Goal: Transaction & Acquisition: Purchase product/service

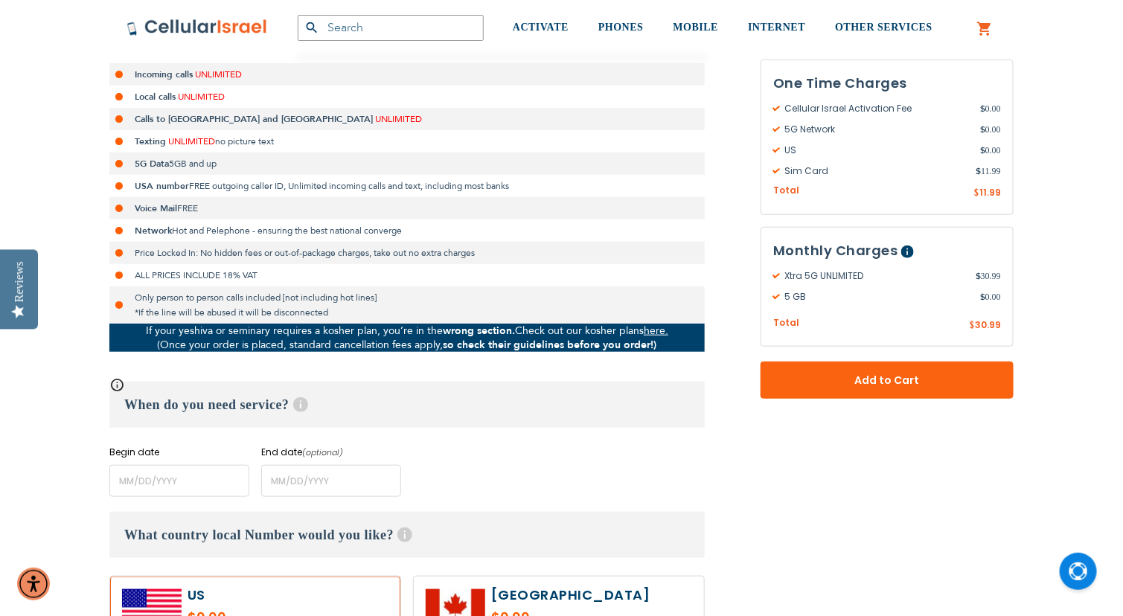
scroll to position [355, 0]
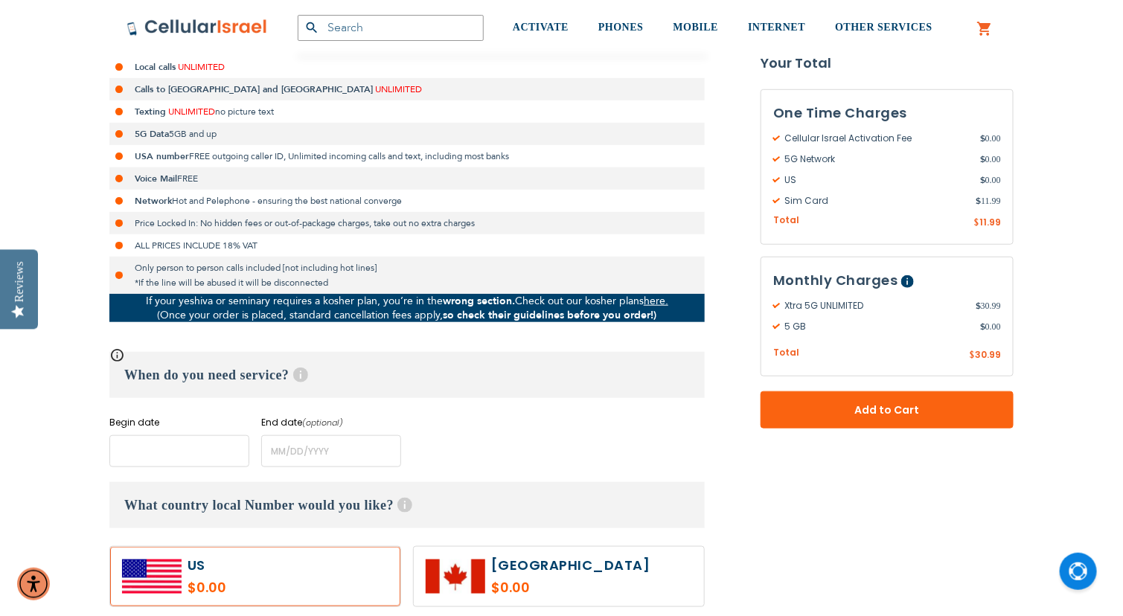
click at [199, 455] on input "name" at bounding box center [179, 451] width 140 height 32
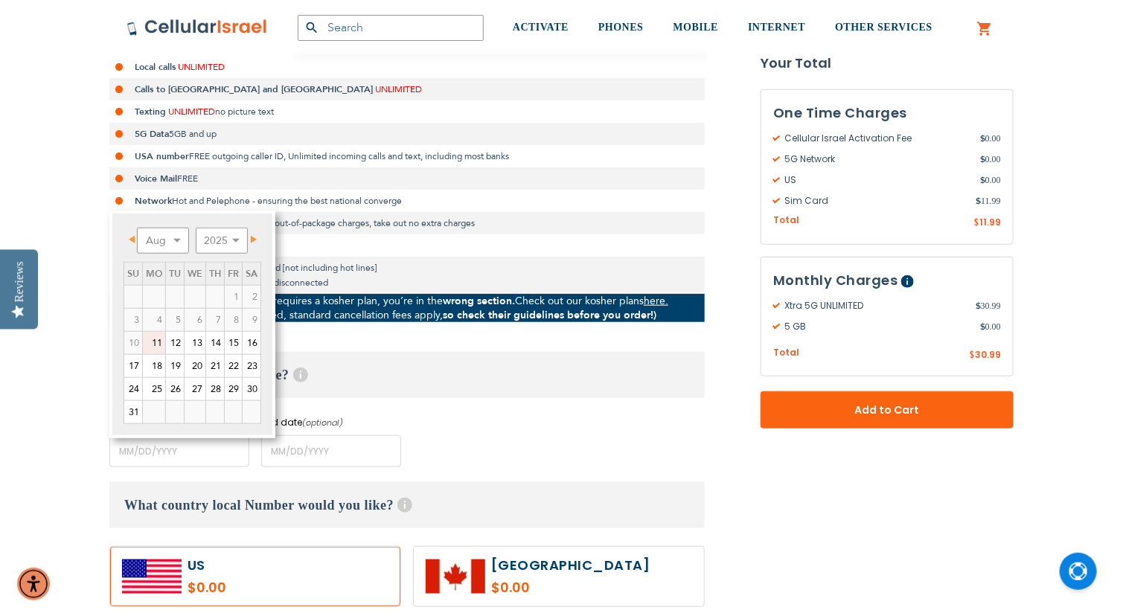
click at [156, 343] on link "11" at bounding box center [154, 343] width 22 height 22
type input "[DATE]"
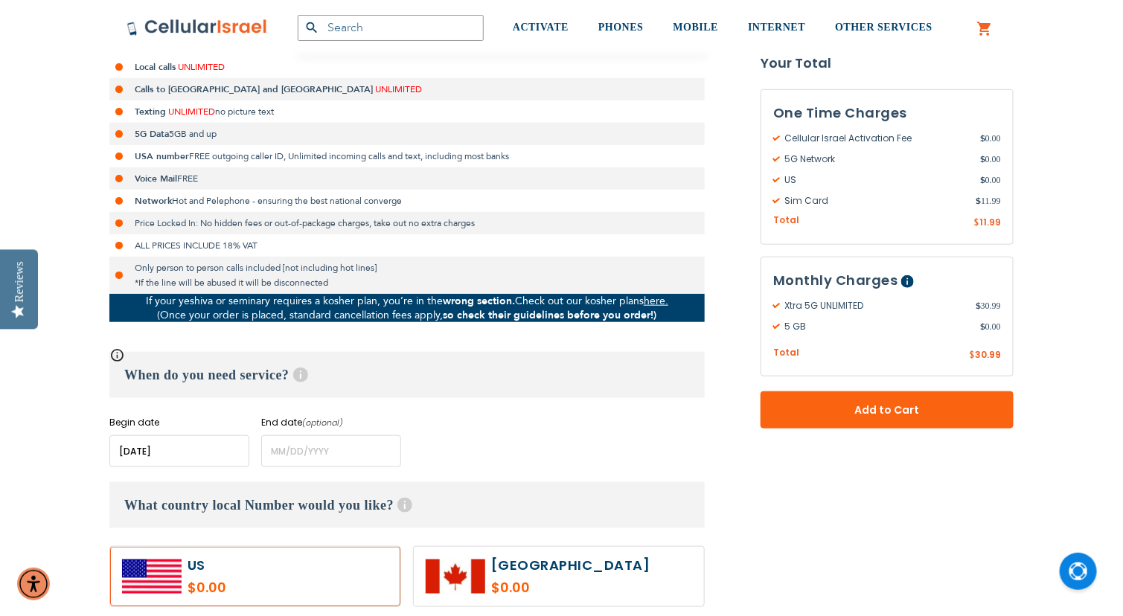
click at [496, 423] on div "Begin date Please enter Start Date End date (optional) Please enter End Date Lo…" at bounding box center [406, 441] width 595 height 51
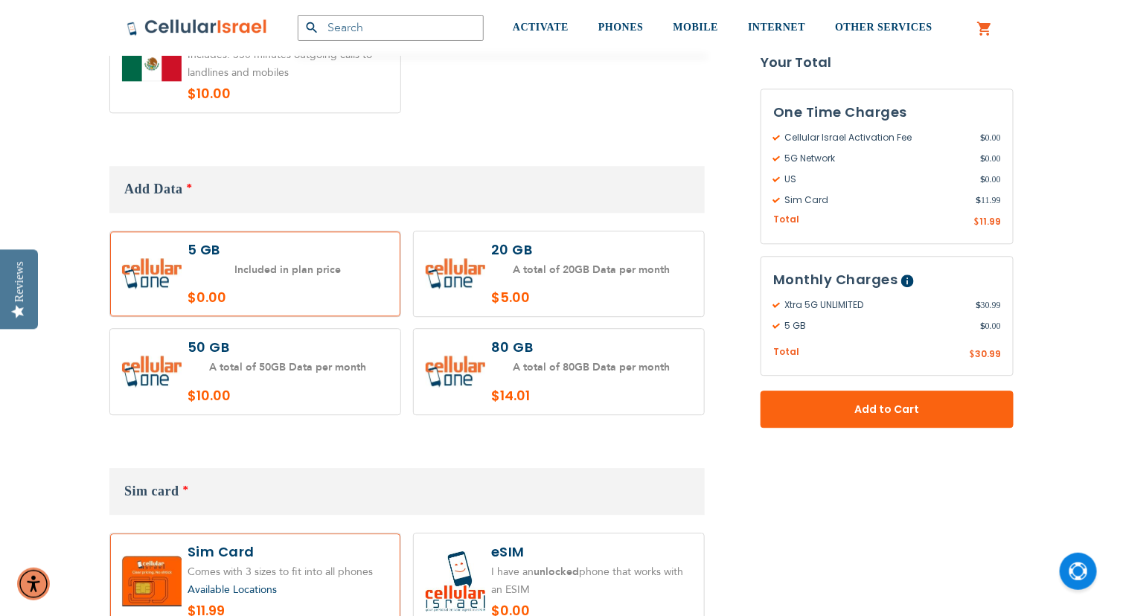
scroll to position [1389, 0]
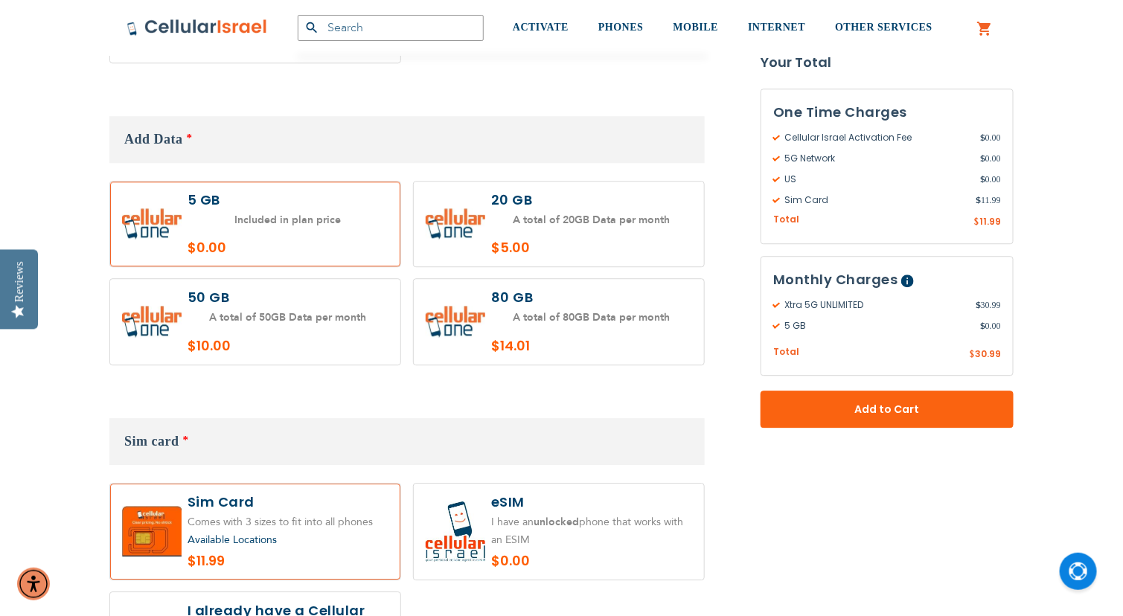
click at [518, 319] on label at bounding box center [559, 322] width 290 height 86
radio input "true"
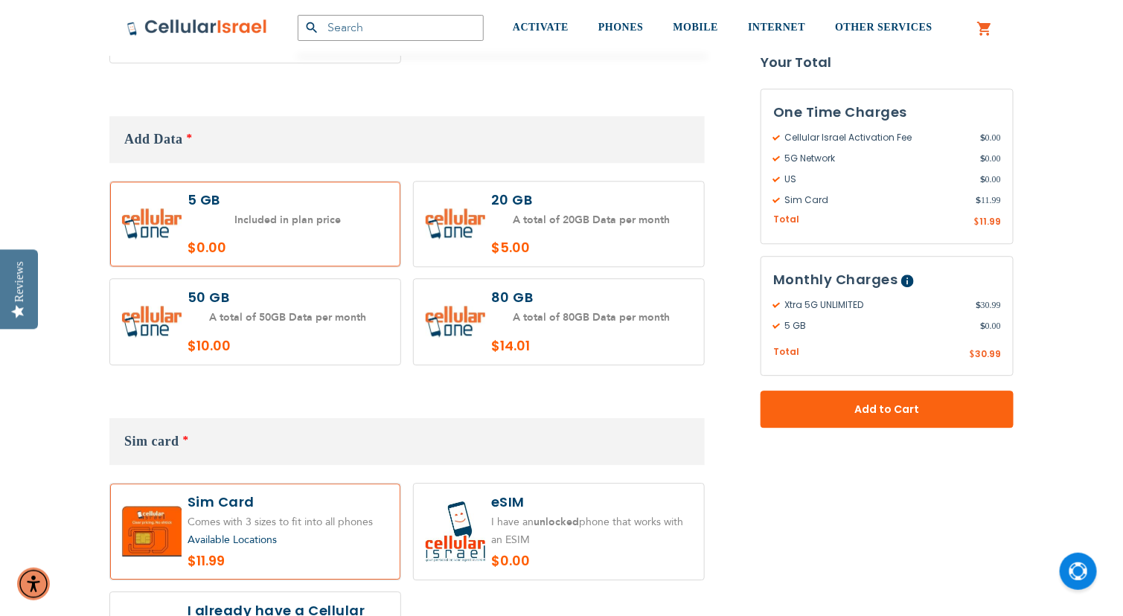
click at [474, 484] on label at bounding box center [559, 532] width 290 height 96
radio input "true"
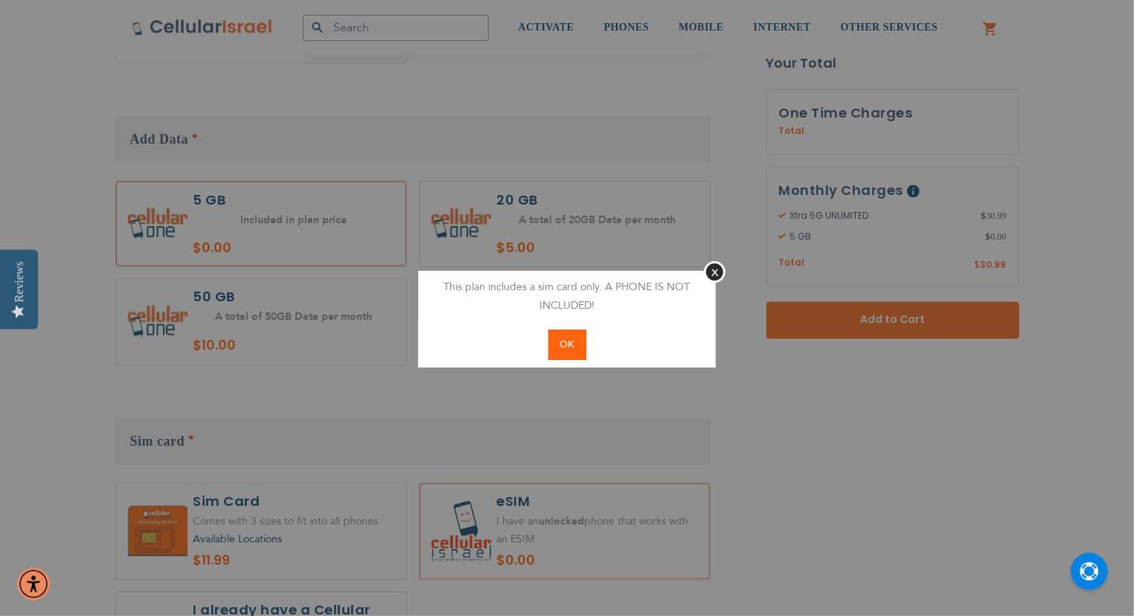
click at [575, 351] on button "OK" at bounding box center [568, 345] width 38 height 31
radio input "true"
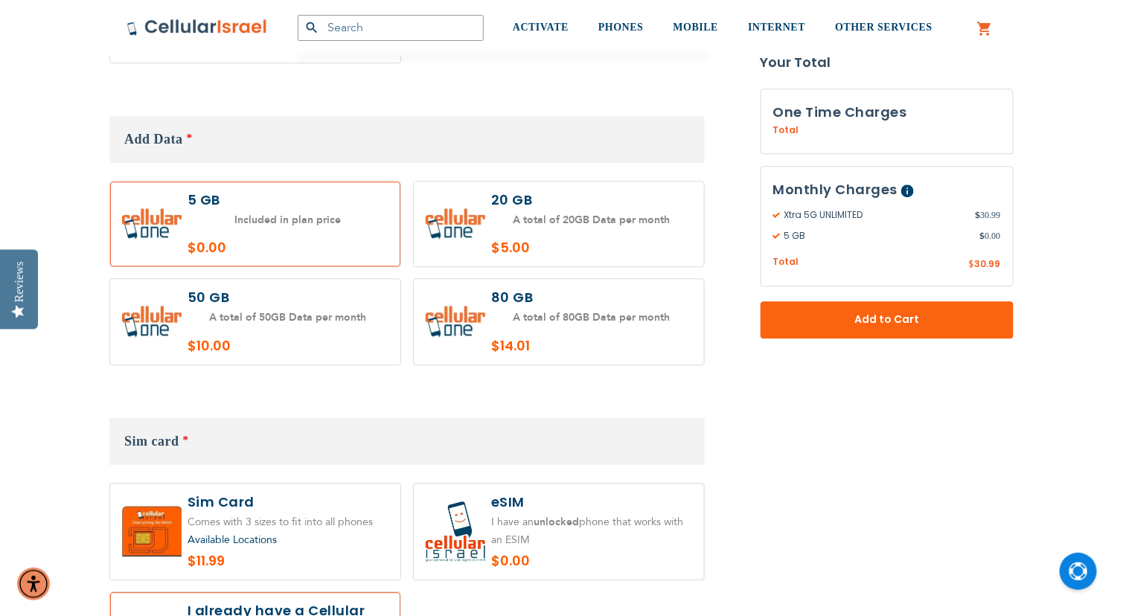
click at [541, 497] on label at bounding box center [559, 532] width 290 height 96
click at [542, 499] on label at bounding box center [559, 532] width 290 height 96
radio input "true"
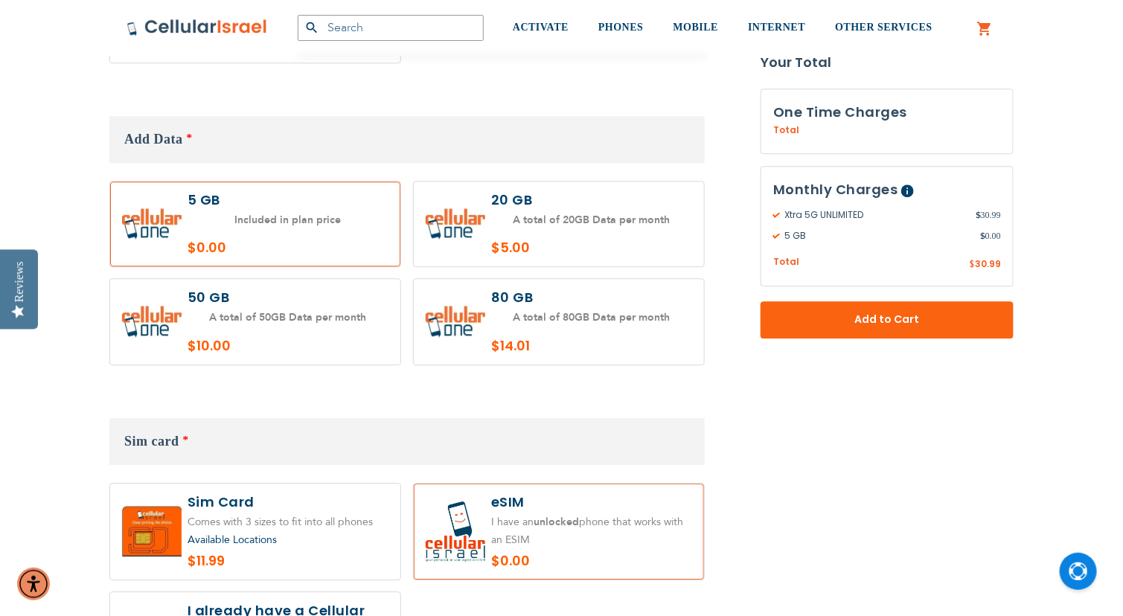
click at [837, 470] on form "Xtra 5G UNLIMITED $30.99 /month Incoming calls UNLIMITED Local calls UNLIMITED …" at bounding box center [561, 487] width 904 height 3079
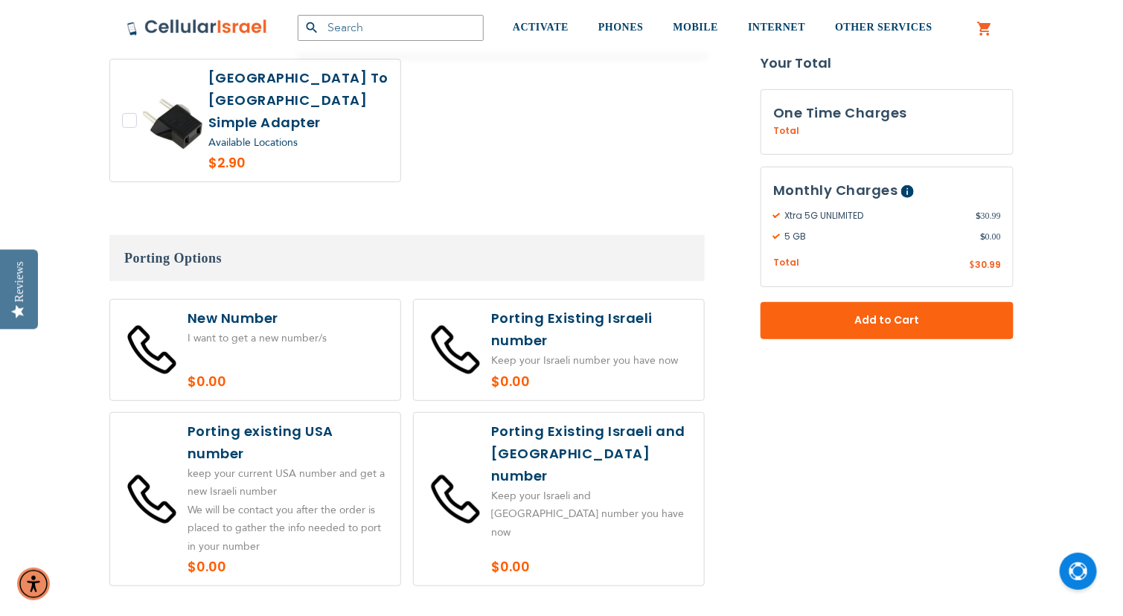
scroll to position [2274, 0]
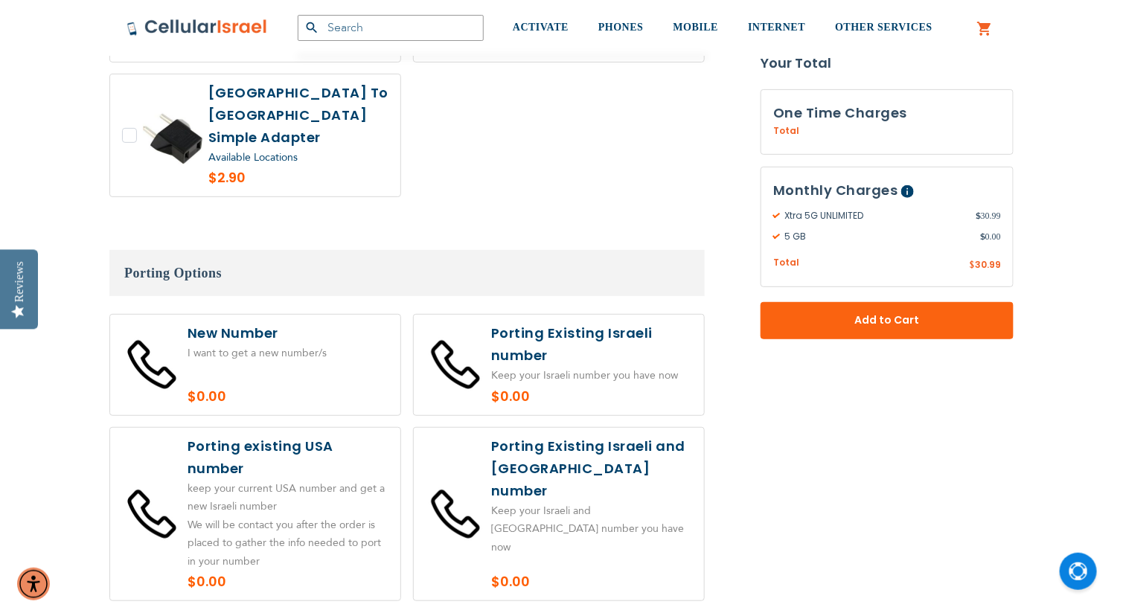
click at [246, 315] on label at bounding box center [255, 365] width 290 height 100
radio input "true"
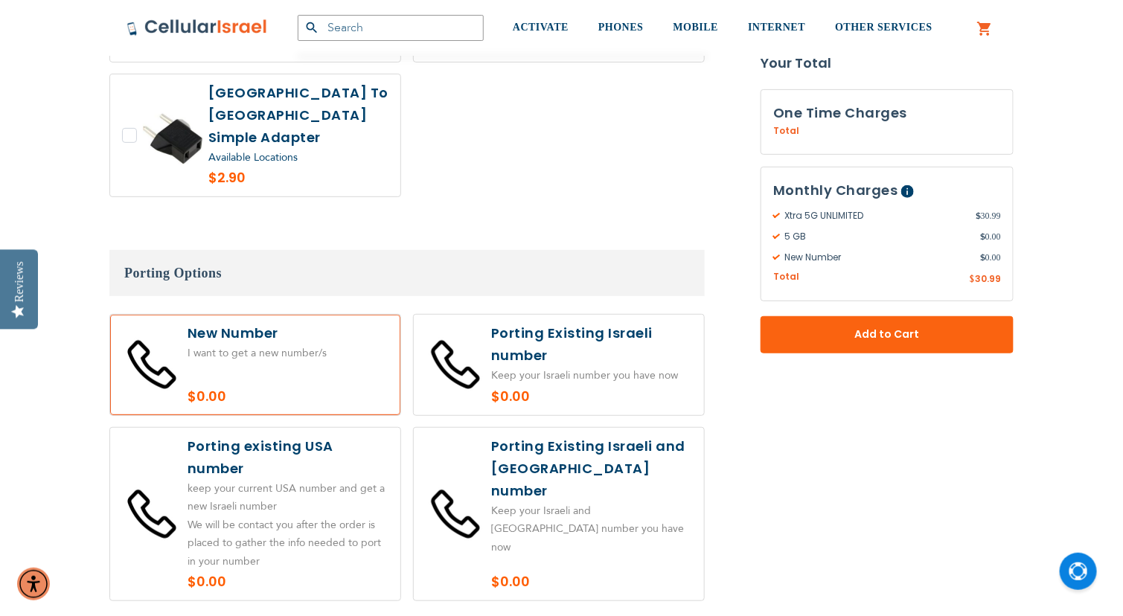
click at [385, 428] on label at bounding box center [255, 514] width 290 height 173
radio input "true"
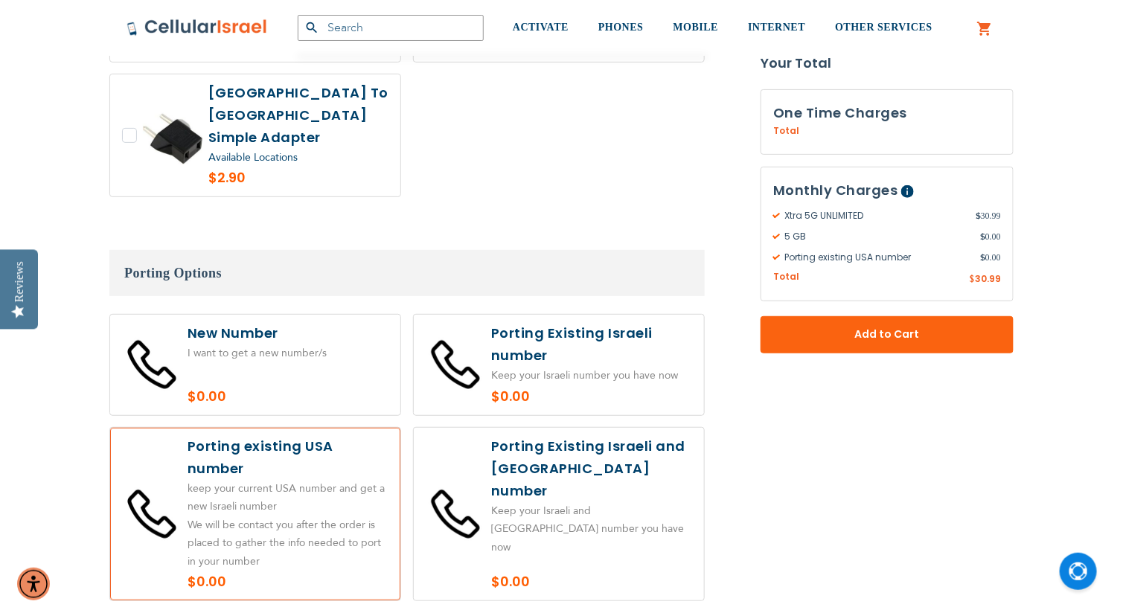
click at [464, 450] on label at bounding box center [559, 514] width 290 height 173
radio input "true"
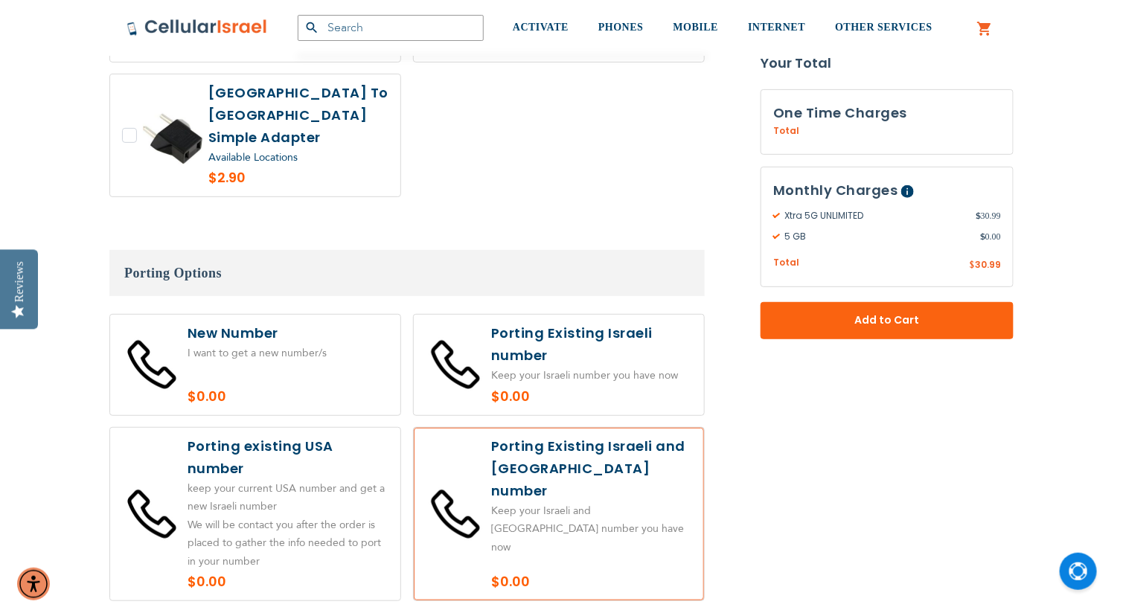
click at [464, 450] on label at bounding box center [559, 514] width 290 height 173
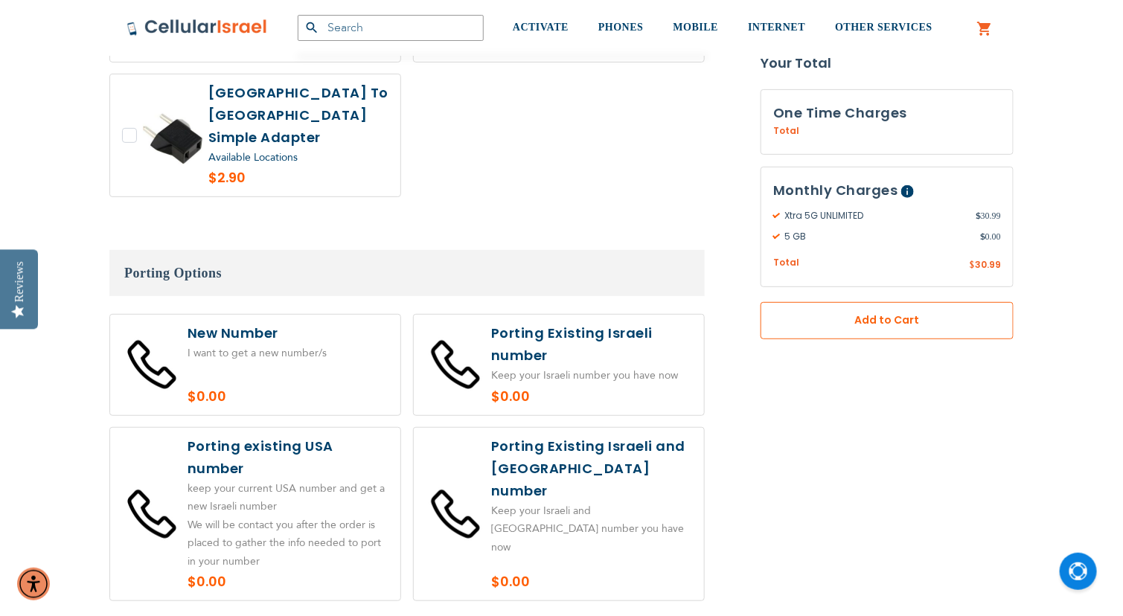
click at [848, 313] on span "Add to Cart" at bounding box center [887, 321] width 155 height 16
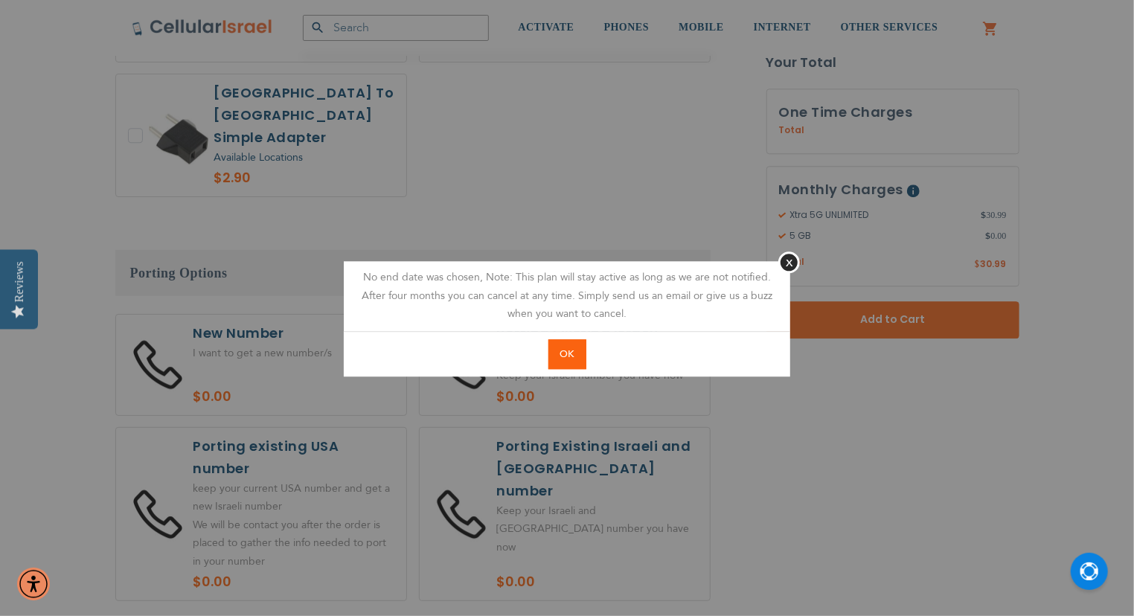
click at [570, 362] on button "OK" at bounding box center [568, 354] width 38 height 31
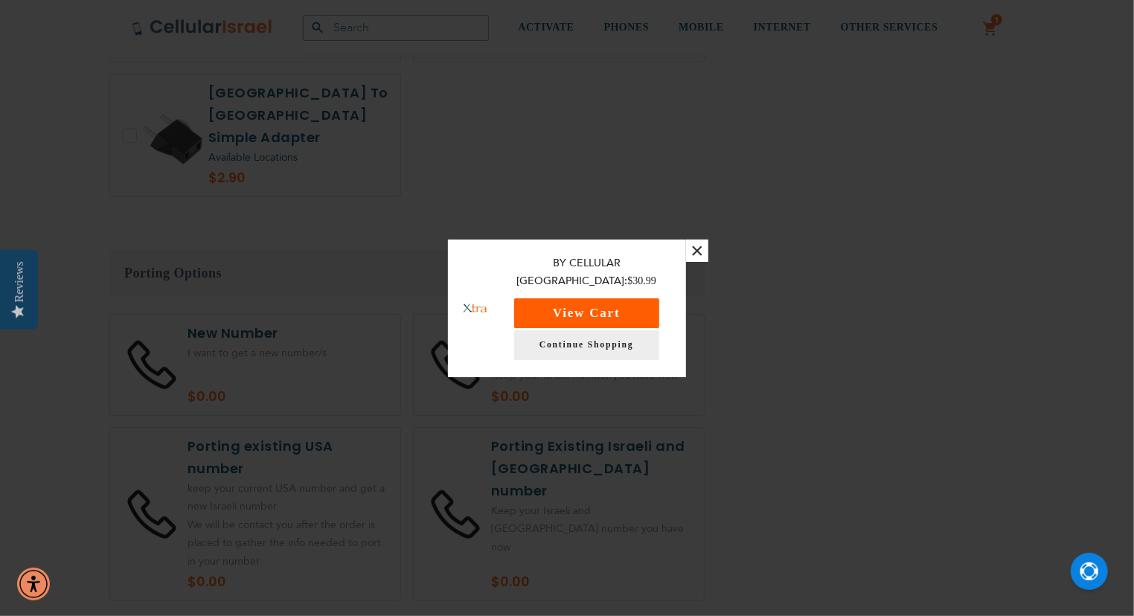
click at [633, 312] on button "View Cart" at bounding box center [586, 313] width 145 height 30
